Goal: Task Accomplishment & Management: Complete application form

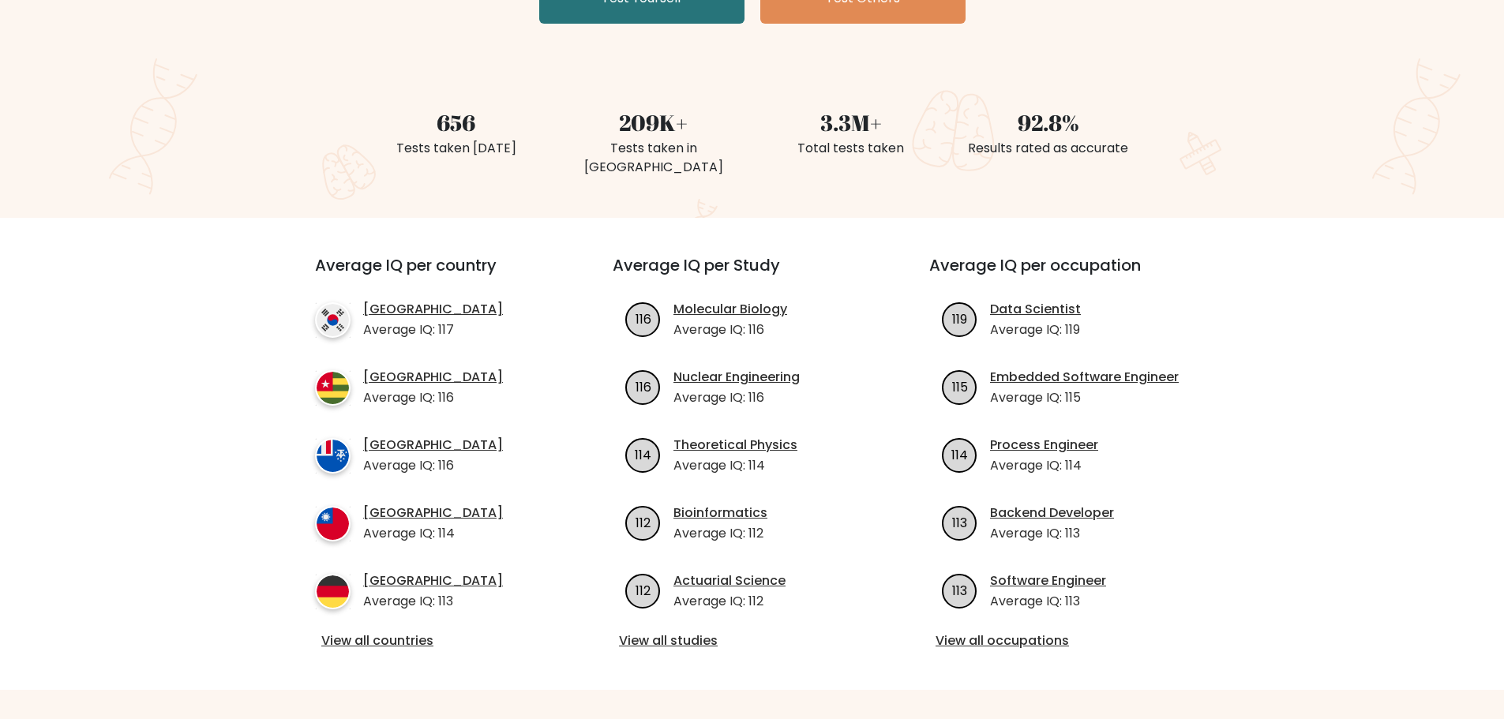
scroll to position [158, 0]
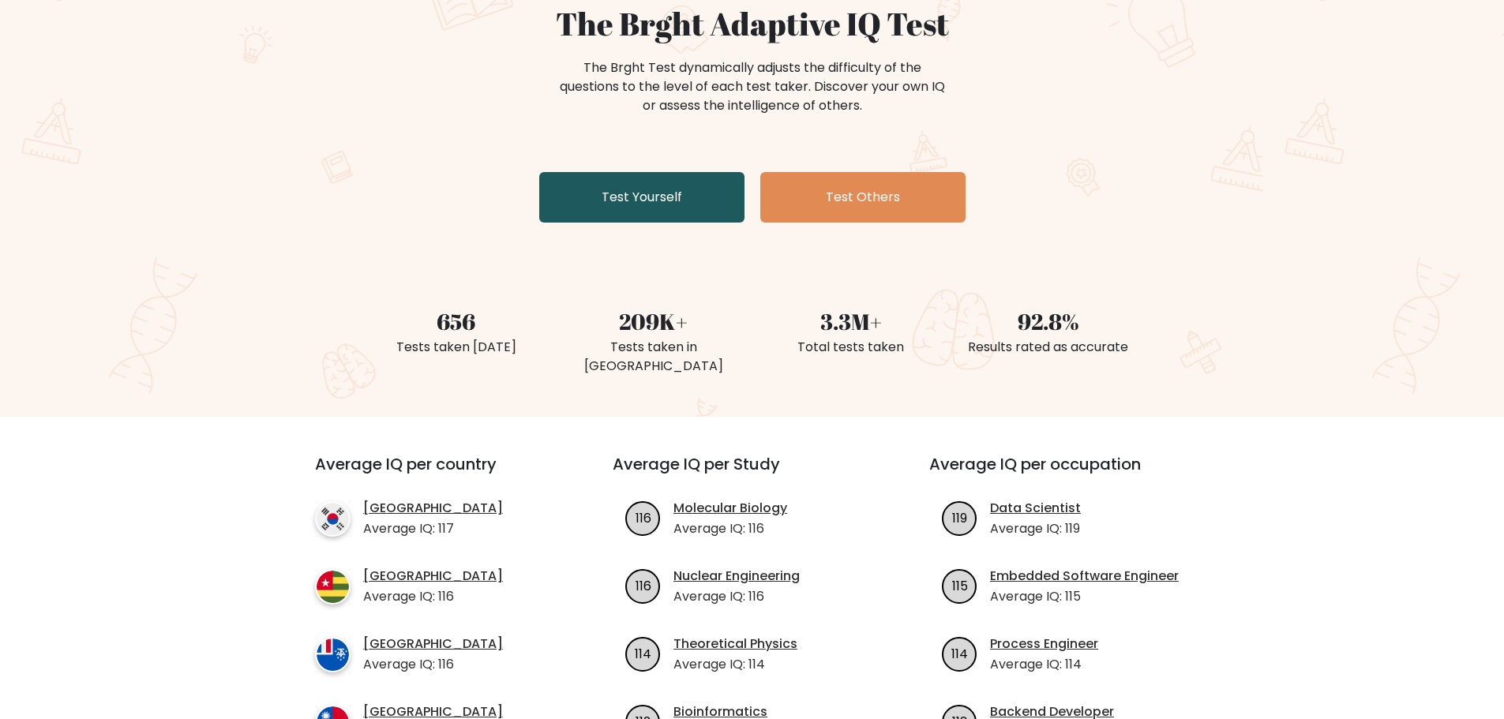
click at [673, 201] on link "Test Yourself" at bounding box center [641, 197] width 205 height 51
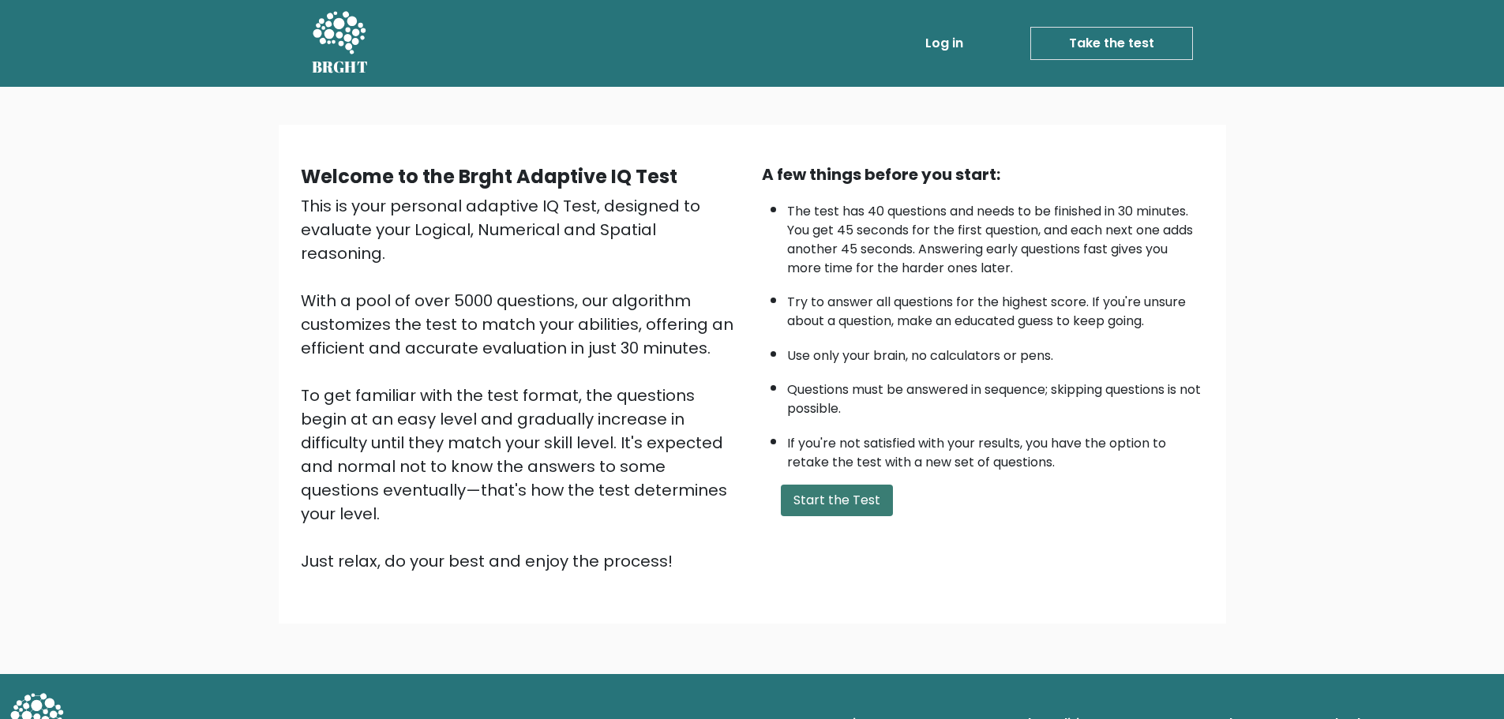
click at [853, 508] on button "Start the Test" at bounding box center [837, 501] width 112 height 32
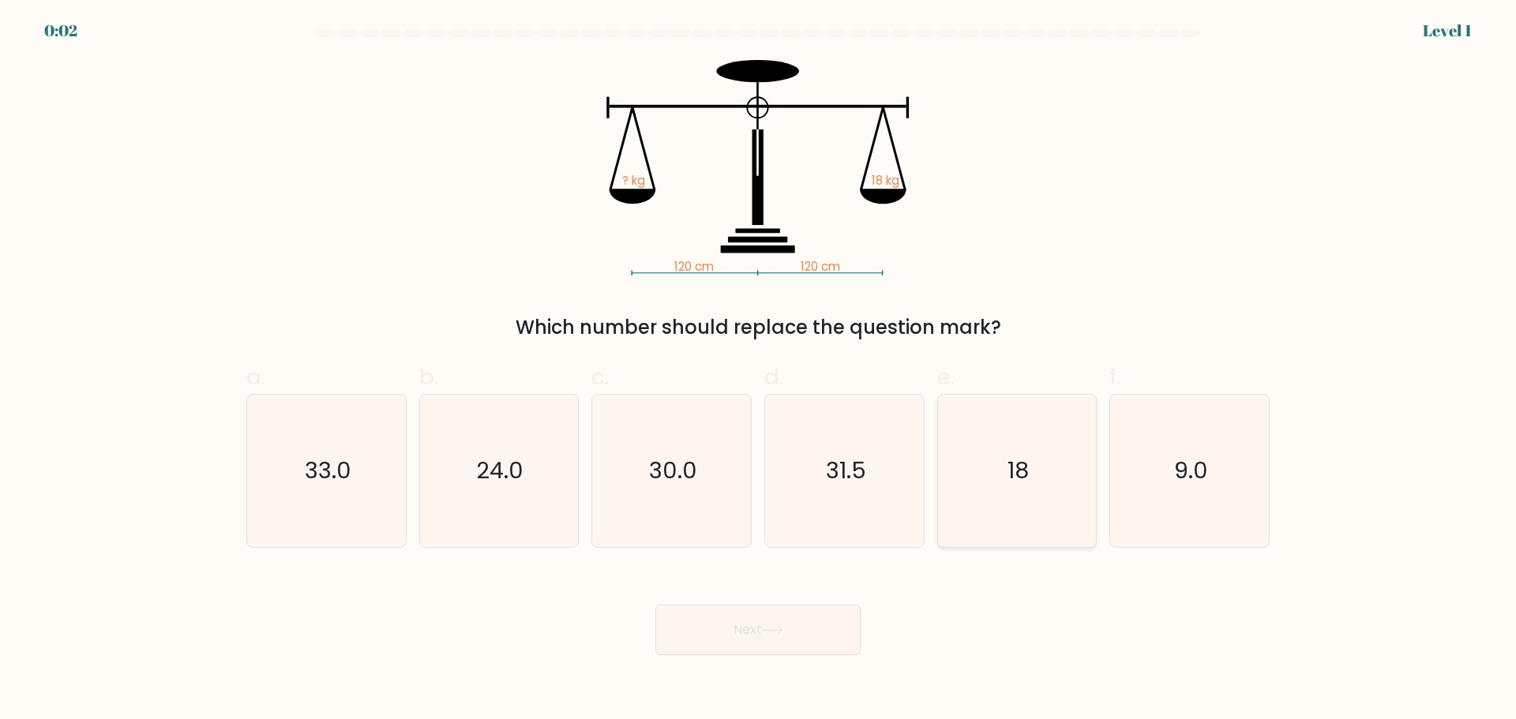
click at [1041, 457] on icon "18" at bounding box center [1016, 471] width 152 height 152
click at [759, 370] on input "e. 18" at bounding box center [758, 365] width 1 height 10
radio input "true"
click at [805, 618] on button "Next" at bounding box center [757, 630] width 205 height 51
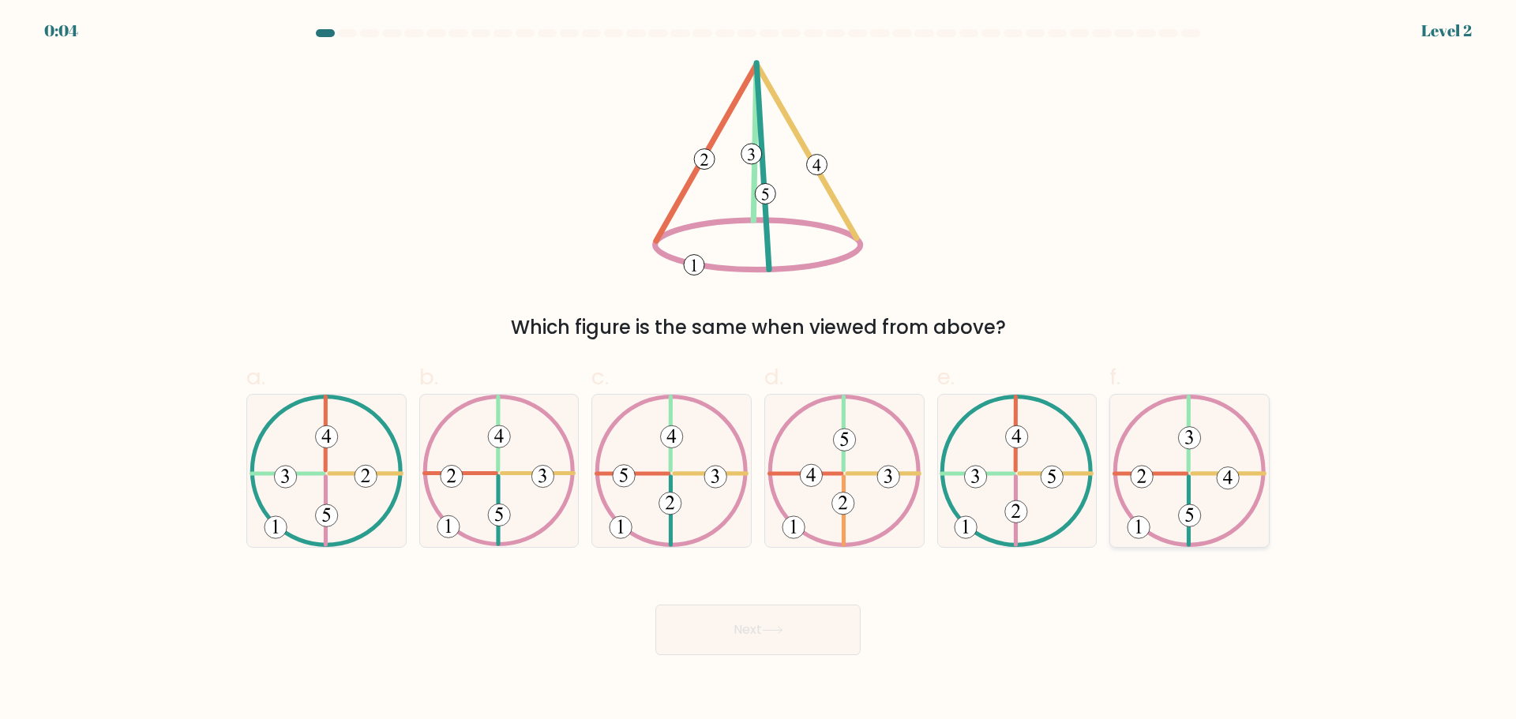
click at [1231, 422] on icon at bounding box center [1189, 471] width 154 height 152
click at [759, 370] on input "f." at bounding box center [758, 365] width 1 height 10
radio input "true"
click at [813, 632] on button "Next" at bounding box center [757, 630] width 205 height 51
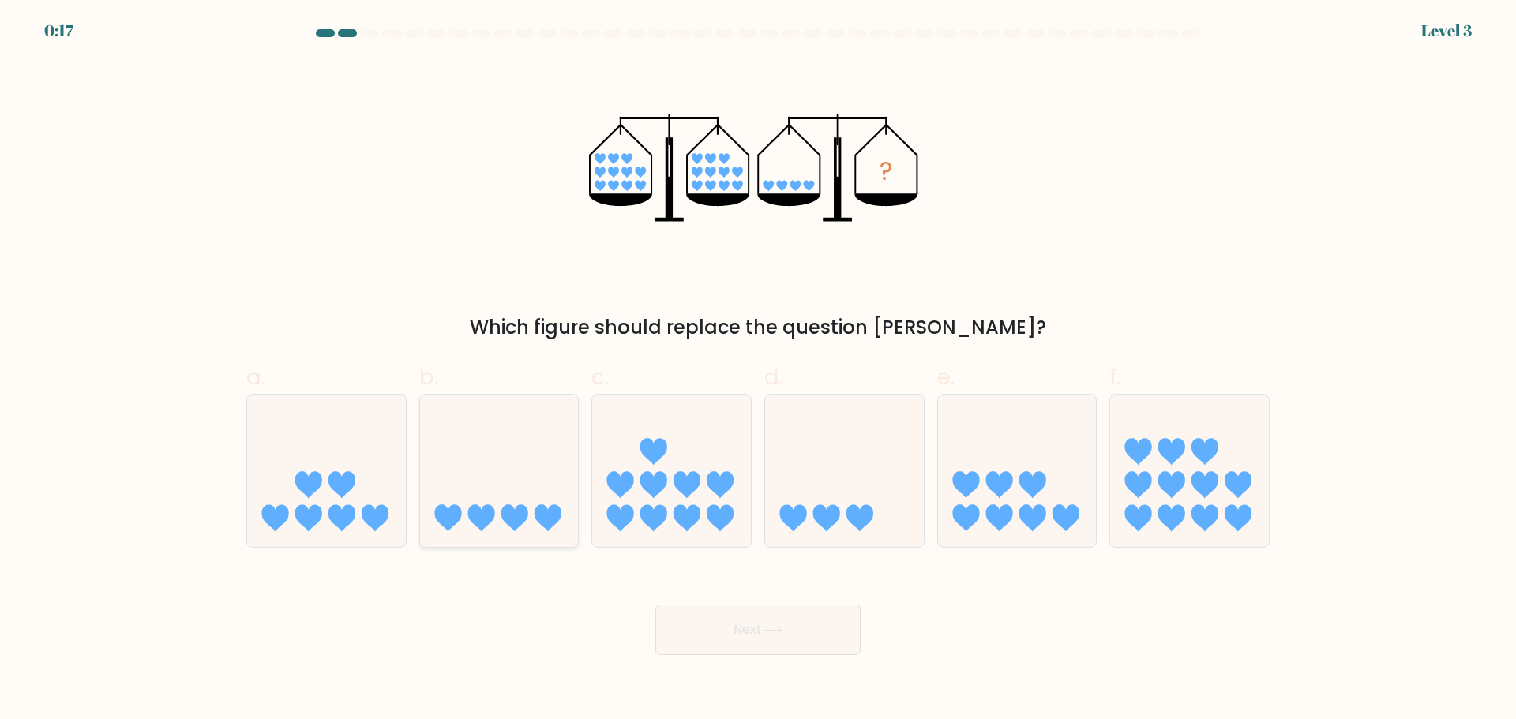
click at [515, 520] on icon at bounding box center [514, 518] width 27 height 27
click at [758, 370] on input "b." at bounding box center [758, 365] width 1 height 10
radio input "true"
click at [848, 650] on button "Next" at bounding box center [757, 630] width 205 height 51
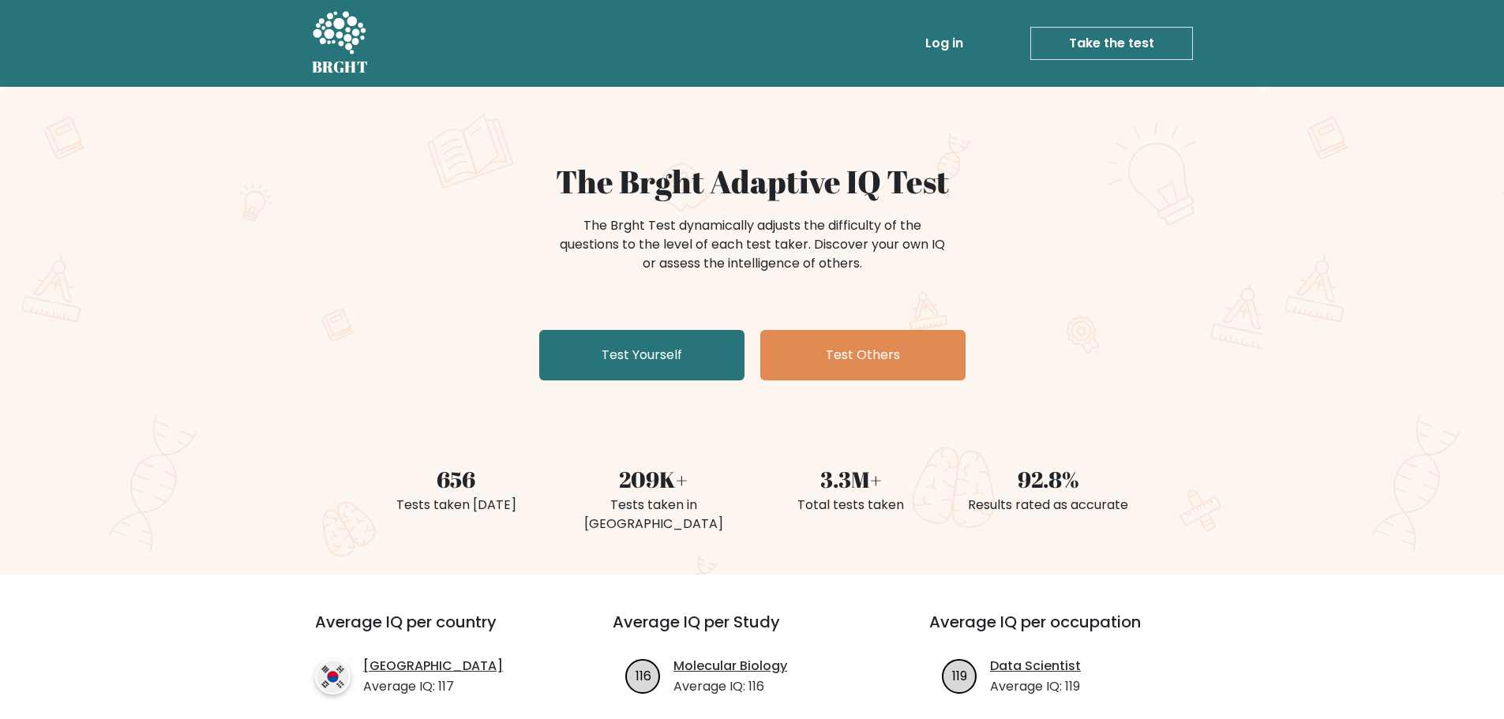
click at [632, 381] on div "The Brght Adaptive IQ Test The Brght Test dynamically adjusts the difficulty of…" at bounding box center [752, 275] width 789 height 224
click at [642, 369] on link "Test Yourself" at bounding box center [641, 355] width 205 height 51
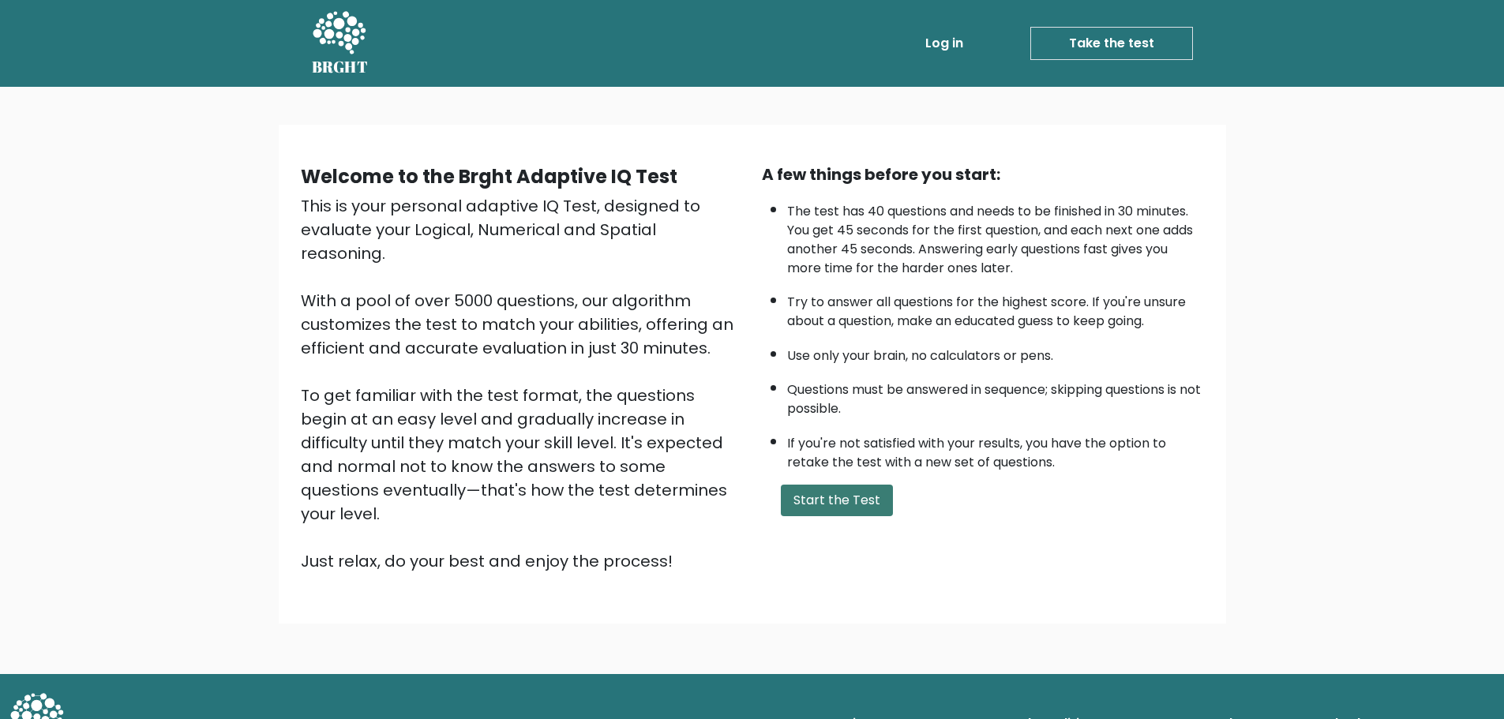
click at [864, 514] on button "Start the Test" at bounding box center [837, 501] width 112 height 32
